Goal: Information Seeking & Learning: Find specific fact

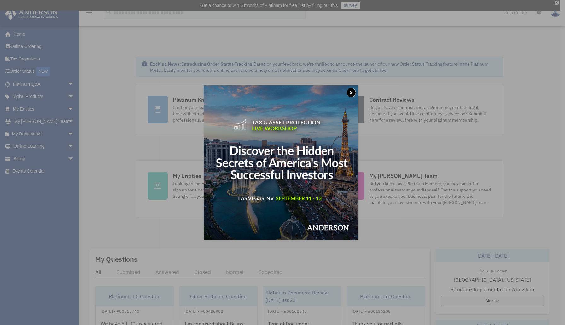
click at [355, 94] on button "x" at bounding box center [350, 92] width 9 height 9
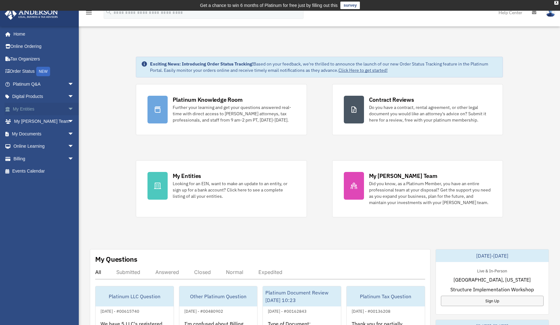
click at [19, 110] on link "My Entities arrow_drop_down" at bounding box center [43, 109] width 79 height 13
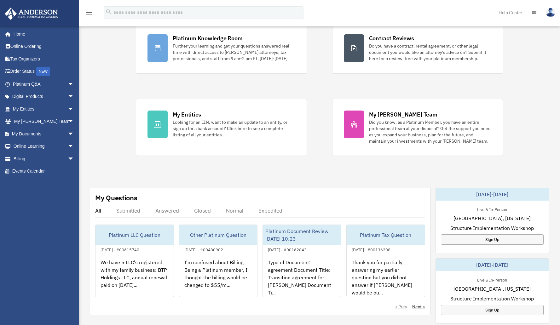
scroll to position [80, 0]
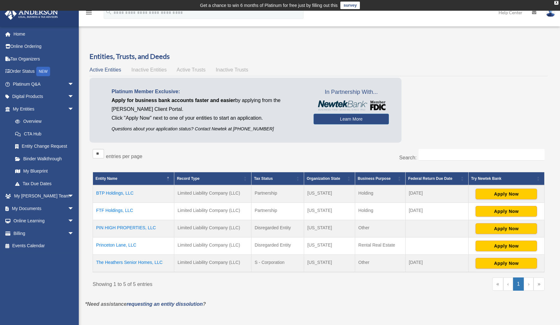
click at [129, 227] on td "PIN HIGH PROPERTIES, LLC" at bounding box center [133, 228] width 81 height 17
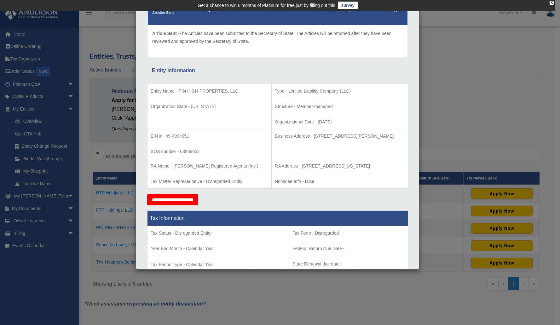
scroll to position [80, 0]
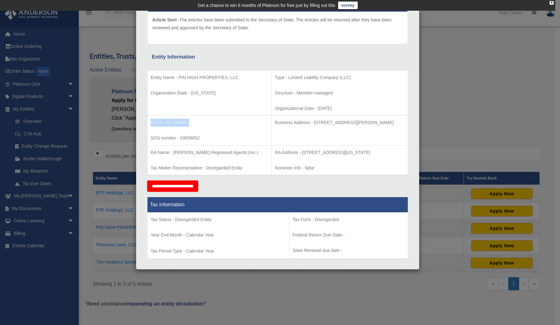
drag, startPoint x: 190, startPoint y: 124, endPoint x: 150, endPoint y: 119, distance: 39.7
click at [151, 119] on p "EIN # - 49-4994051" at bounding box center [210, 123] width 118 height 8
copy p "EIN # - 49-4994051"
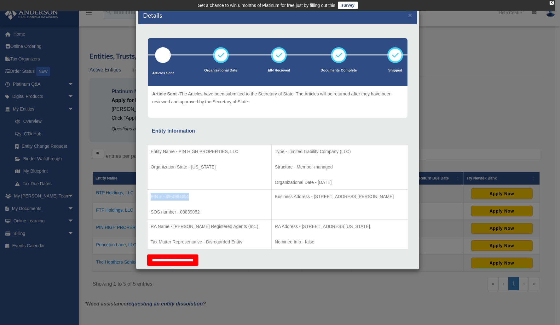
scroll to position [0, 0]
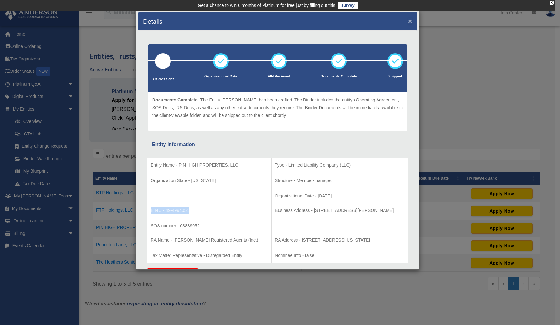
click at [408, 24] on button "×" at bounding box center [410, 21] width 4 height 7
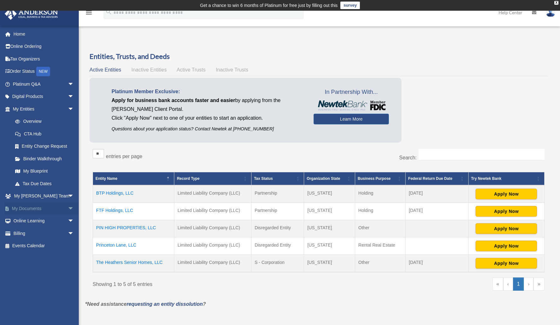
click at [42, 206] on link "My Documents arrow_drop_down" at bounding box center [43, 208] width 79 height 13
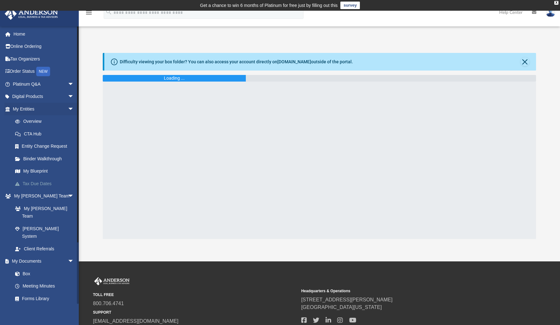
click at [37, 184] on link "Tax Due Dates" at bounding box center [46, 183] width 75 height 13
click at [36, 169] on link "My Blueprint" at bounding box center [46, 171] width 75 height 13
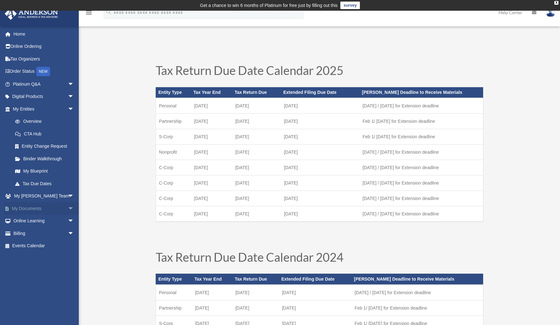
click at [68, 207] on span "arrow_drop_down" at bounding box center [74, 208] width 13 height 13
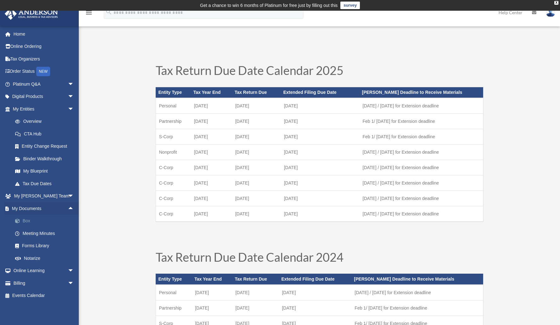
click at [36, 221] on link "Box" at bounding box center [46, 221] width 75 height 13
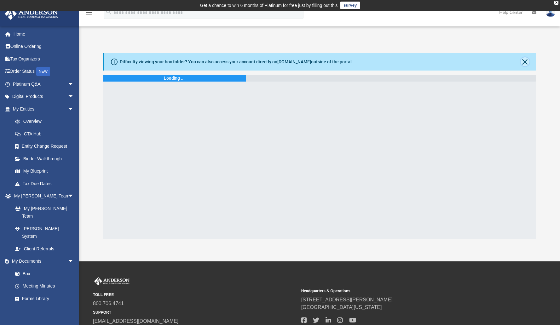
click at [528, 62] on button "Close" at bounding box center [524, 61] width 9 height 9
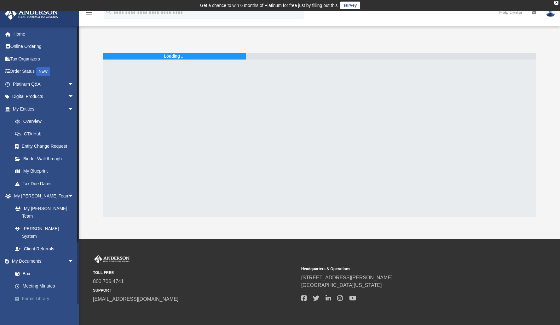
click at [43, 292] on link "Forms Library" at bounding box center [46, 298] width 75 height 13
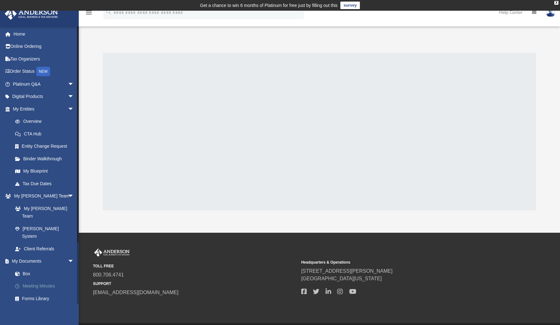
click at [30, 280] on link "Meeting Minutes" at bounding box center [46, 286] width 75 height 13
click at [27, 267] on link "Box" at bounding box center [46, 273] width 75 height 13
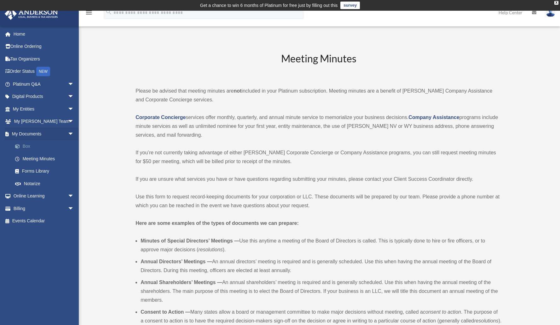
click at [22, 145] on span at bounding box center [21, 146] width 4 height 4
